Goal: Transaction & Acquisition: Download file/media

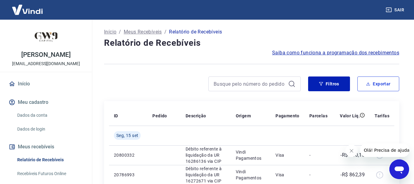
click at [369, 88] on button "Exportar" at bounding box center [379, 84] width 42 height 15
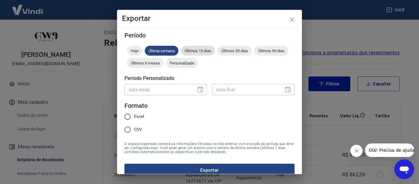
click at [200, 49] on span "Últimos 15 dias" at bounding box center [198, 51] width 34 height 5
click at [127, 118] on input "Excel" at bounding box center [127, 117] width 13 height 13
radio input "true"
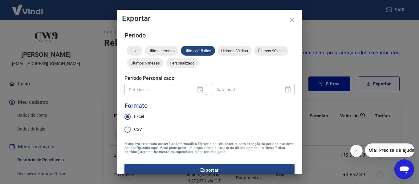
click at [147, 169] on button "Exportar" at bounding box center [209, 170] width 170 height 13
